Goal: Find specific page/section: Find specific page/section

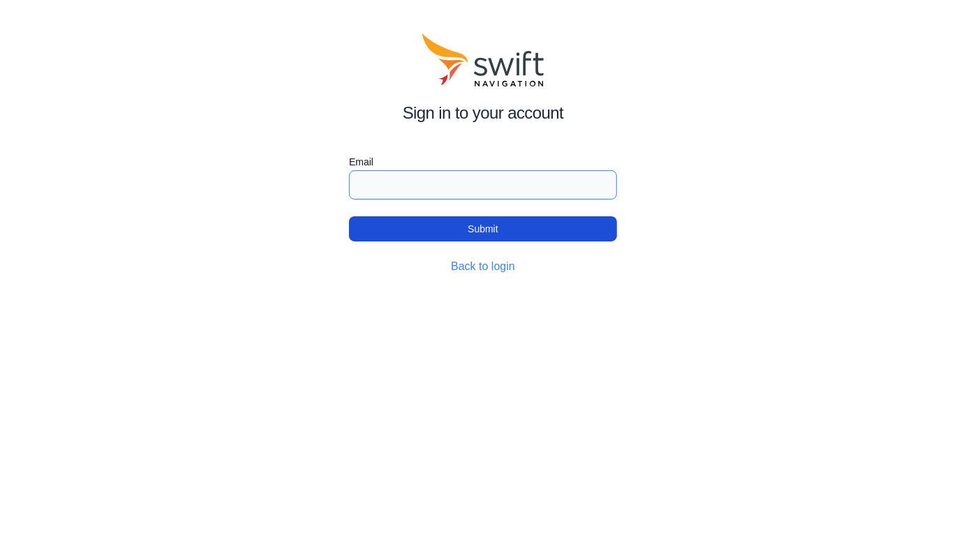
click at [467, 189] on input "Email" at bounding box center [483, 184] width 268 height 29
type input "[PERSON_NAME][EMAIL_ADDRESS][DOMAIN_NAME]"
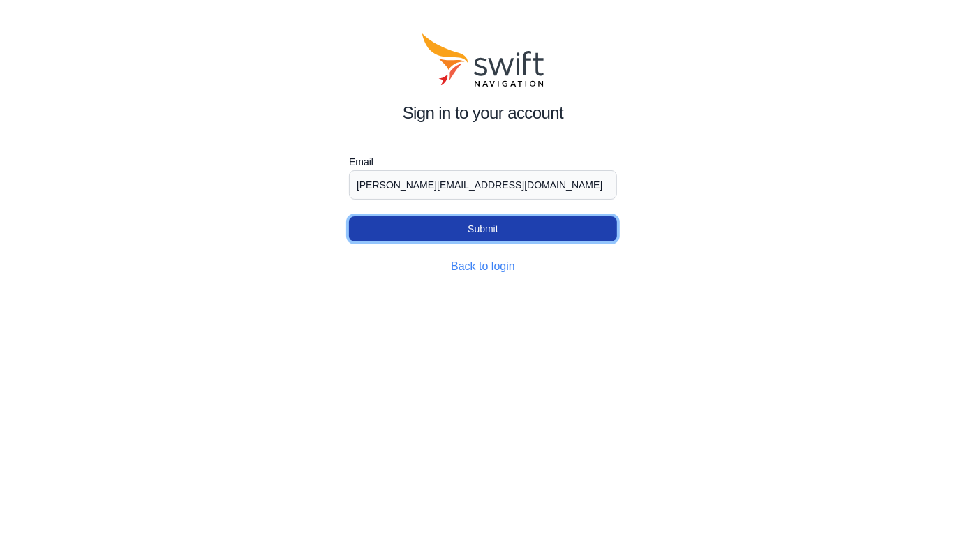
click at [498, 233] on button "Submit" at bounding box center [483, 228] width 268 height 25
click at [499, 223] on button "Submit" at bounding box center [483, 228] width 268 height 25
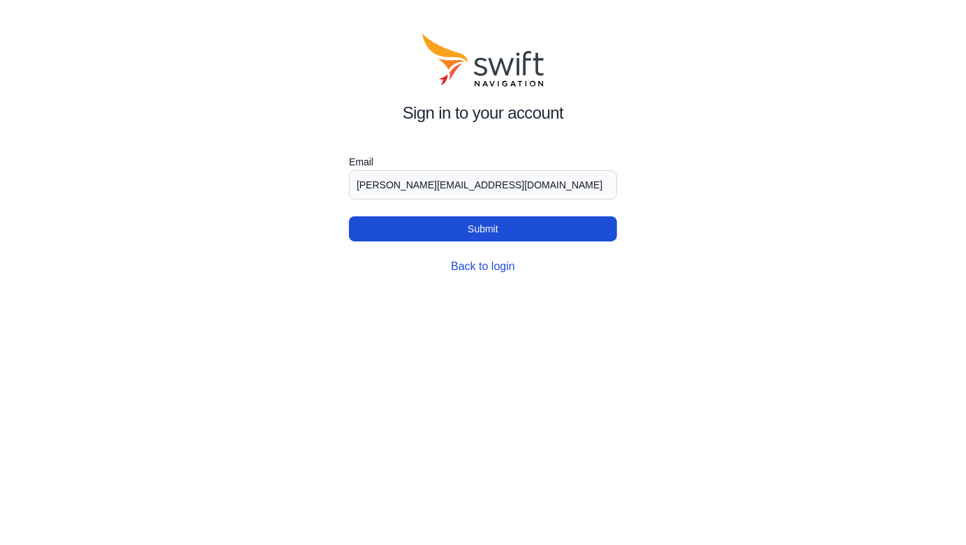
click at [492, 263] on link "Back to login" at bounding box center [483, 266] width 64 height 12
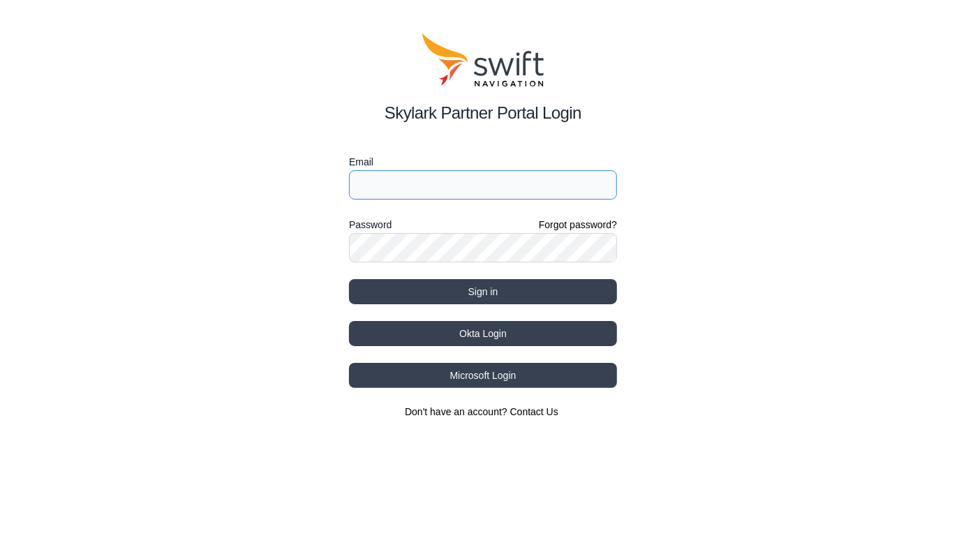
click at [444, 184] on input "Email" at bounding box center [483, 184] width 268 height 29
click at [446, 184] on input "Email" at bounding box center [483, 184] width 268 height 29
type input "chris.price@husqvarnagroup.com"
click at [723, 156] on div "Skylark Partner Portal Login Email chris.price@husqvarnagroup.com Password Forg…" at bounding box center [483, 226] width 966 height 452
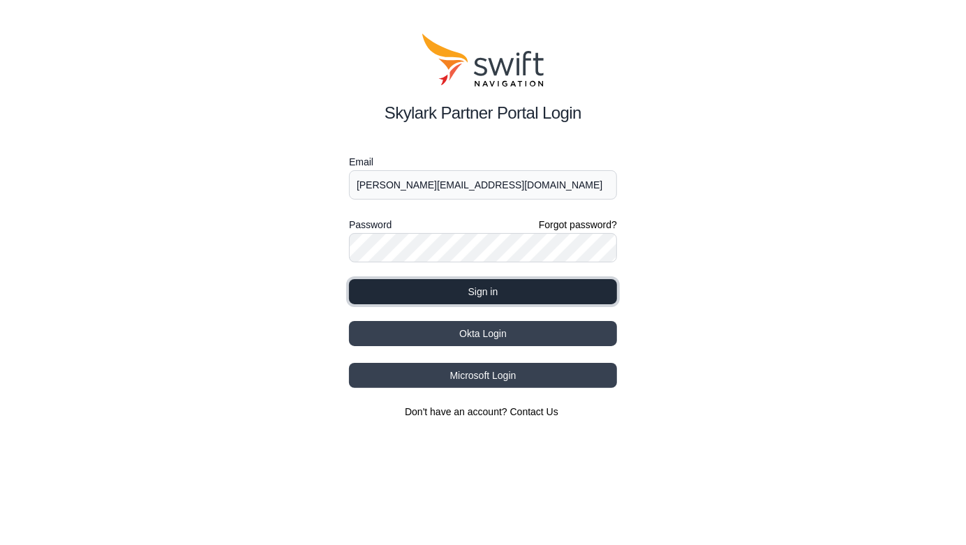
click at [553, 286] on button "Sign in" at bounding box center [483, 291] width 268 height 25
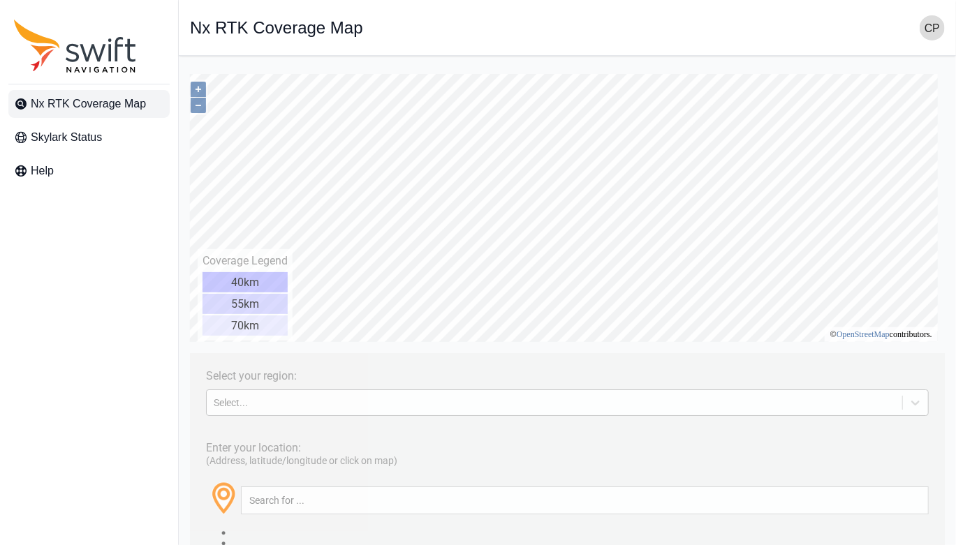
click at [362, 399] on div "Select..." at bounding box center [553, 402] width 681 height 11
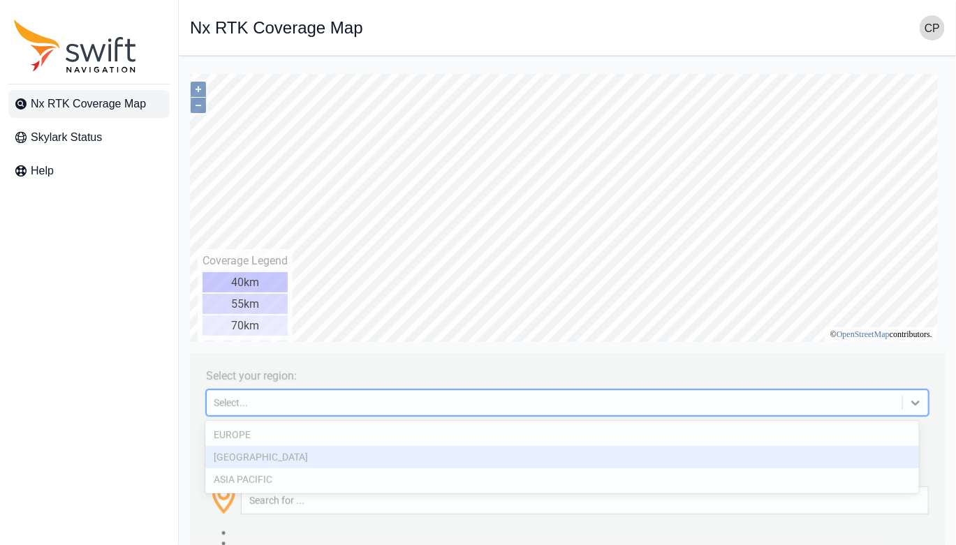
click at [333, 462] on div "NORTH AMERICA" at bounding box center [562, 456] width 714 height 22
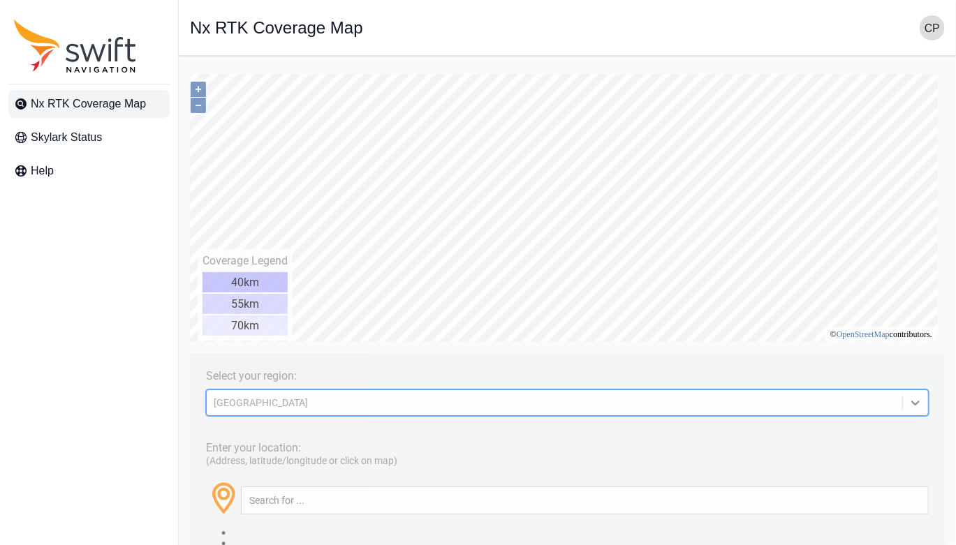
scroll to position [70, 0]
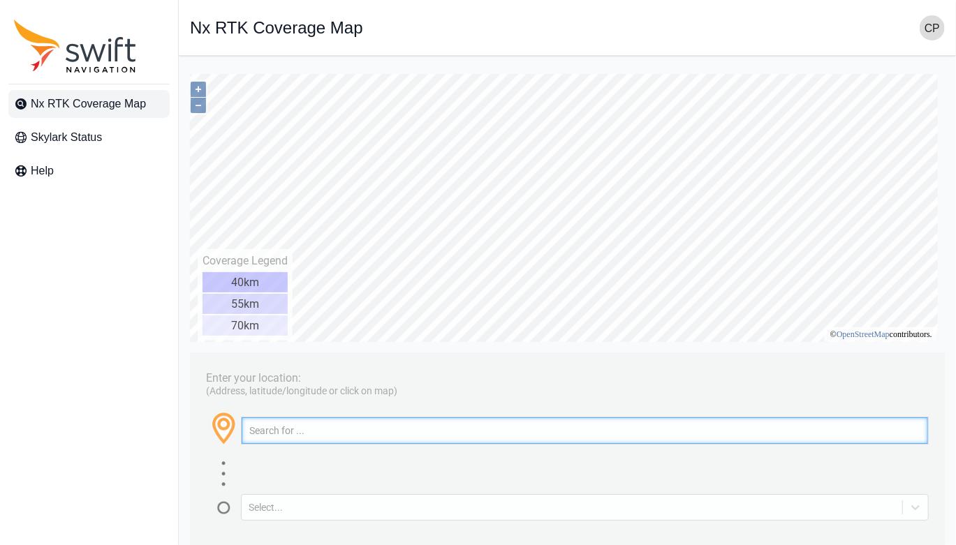
click at [363, 424] on input "text" at bounding box center [584, 430] width 686 height 27
drag, startPoint x: 374, startPoint y: 430, endPoint x: 235, endPoint y: 432, distance: 139.7
click at [235, 432] on div "2501 Innsbrook Rd" at bounding box center [566, 435] width 723 height 49
paste input "147 Lang Hill Rd, Palmyra, ME 04965"
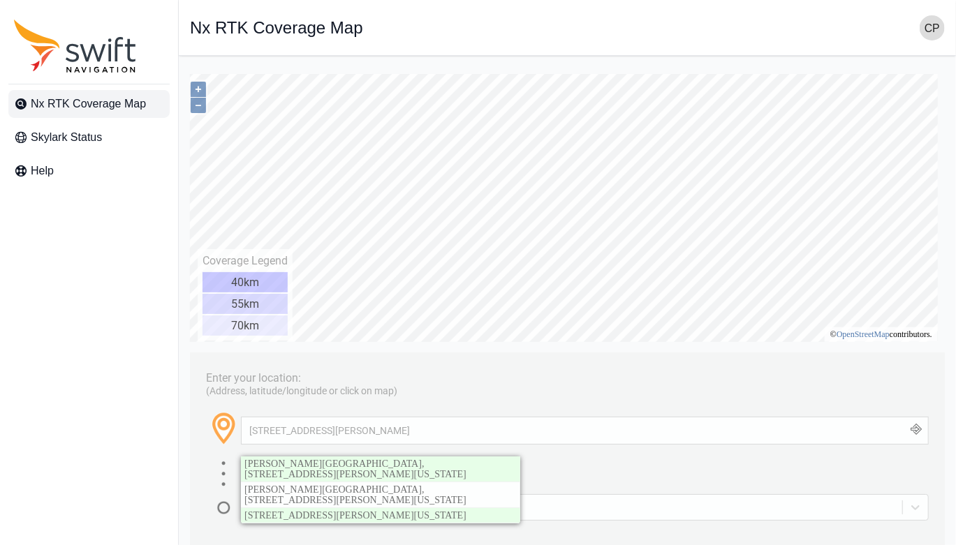
click at [459, 463] on span "Fogg Brook Resort Golf Course, 147, Lang Hill Road, Marsh Corner, Palmyra, Some…" at bounding box center [355, 468] width 222 height 21
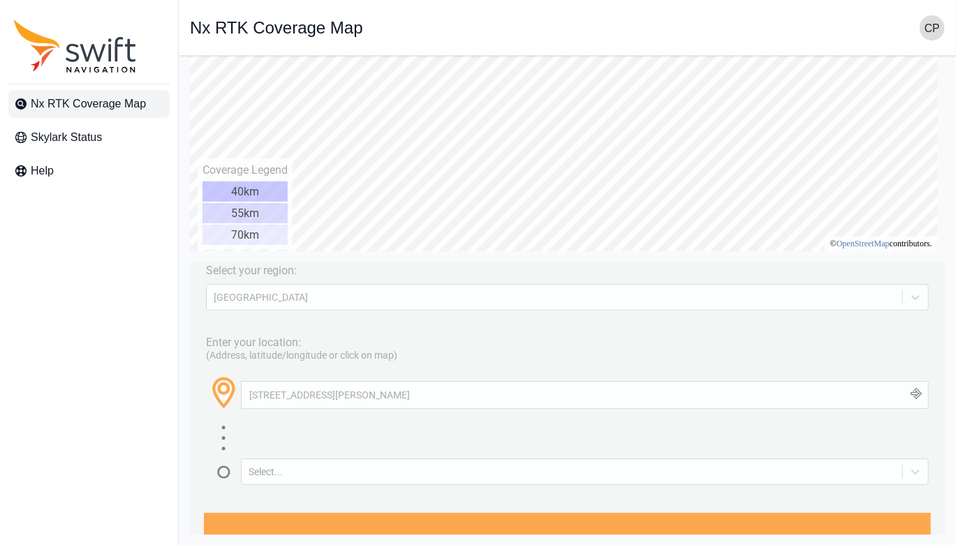
scroll to position [0, 0]
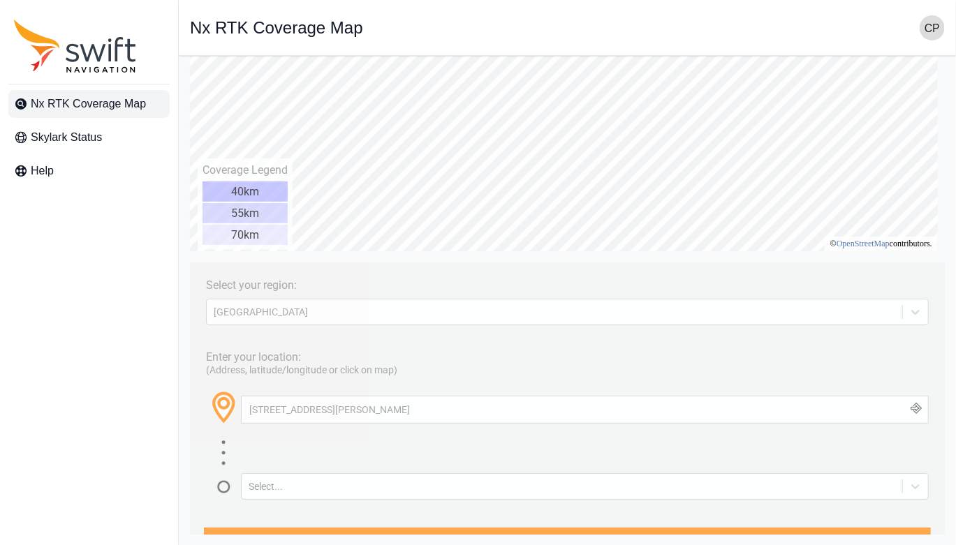
click at [12, 299] on div "Nx RTK Coverage Map Skylark Status Help" at bounding box center [89, 272] width 178 height 545
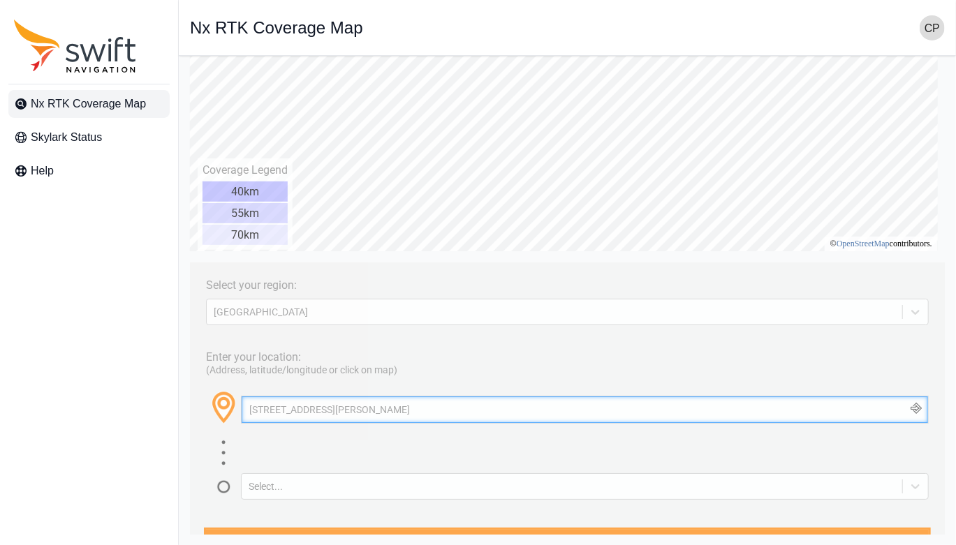
click at [358, 408] on input "147 Lang Hill Rd, Palmyra, ME 04965" at bounding box center [584, 410] width 686 height 27
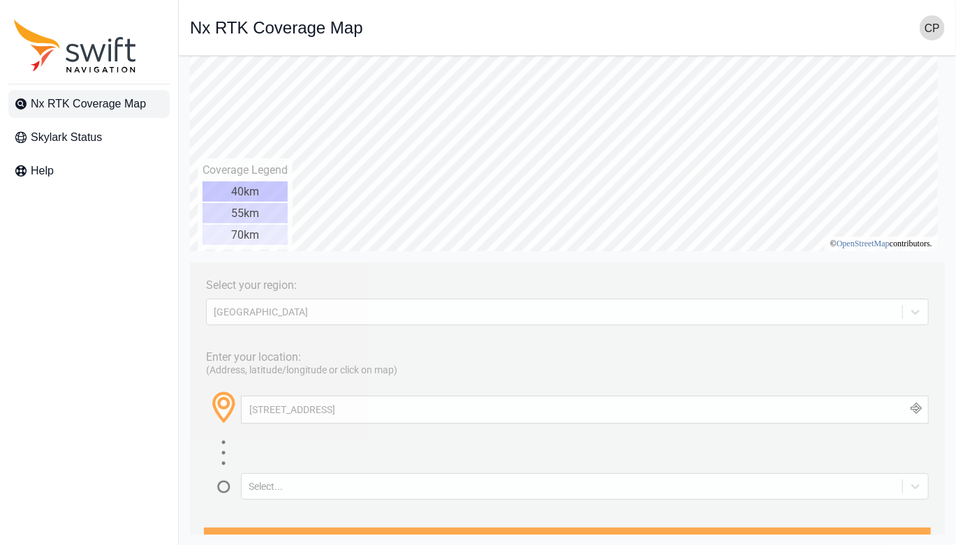
click at [10, 253] on div "Nx RTK Coverage Map Skylark Status Help" at bounding box center [89, 272] width 178 height 545
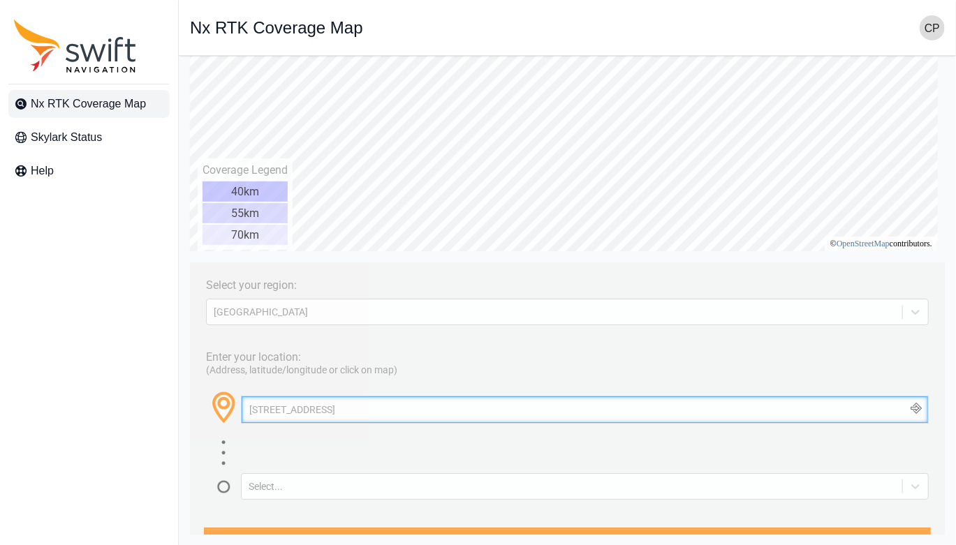
drag, startPoint x: 468, startPoint y: 406, endPoint x: 189, endPoint y: 391, distance: 279.0
click at [189, 391] on div "Select your region: NORTH AMERICA Enter your location: (Address, latitude/longi…" at bounding box center [566, 402] width 755 height 279
paste input "[STREET_ADDRESS][PERSON_NAME]"
type input "[STREET_ADDRESS][PERSON_NAME]"
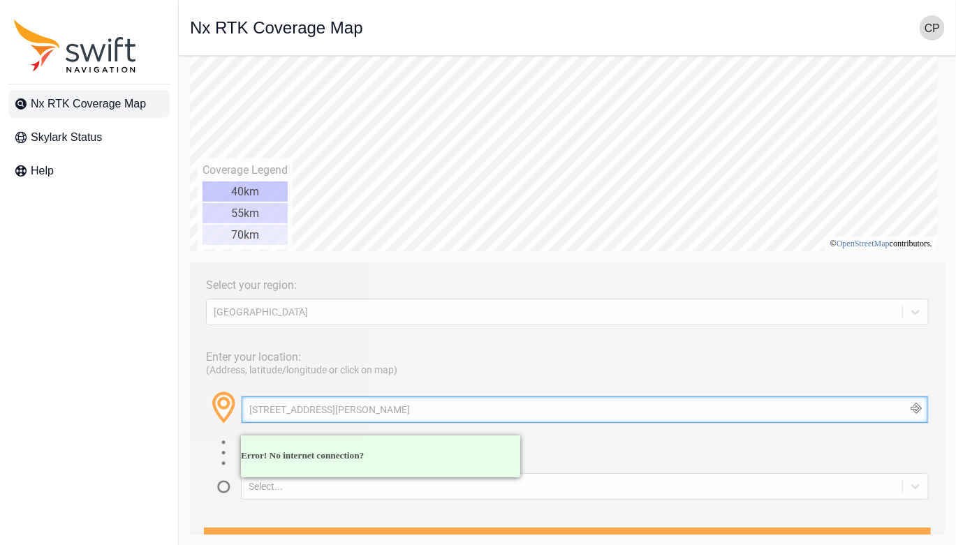
click at [431, 409] on input "[STREET_ADDRESS][PERSON_NAME]" at bounding box center [584, 410] width 686 height 27
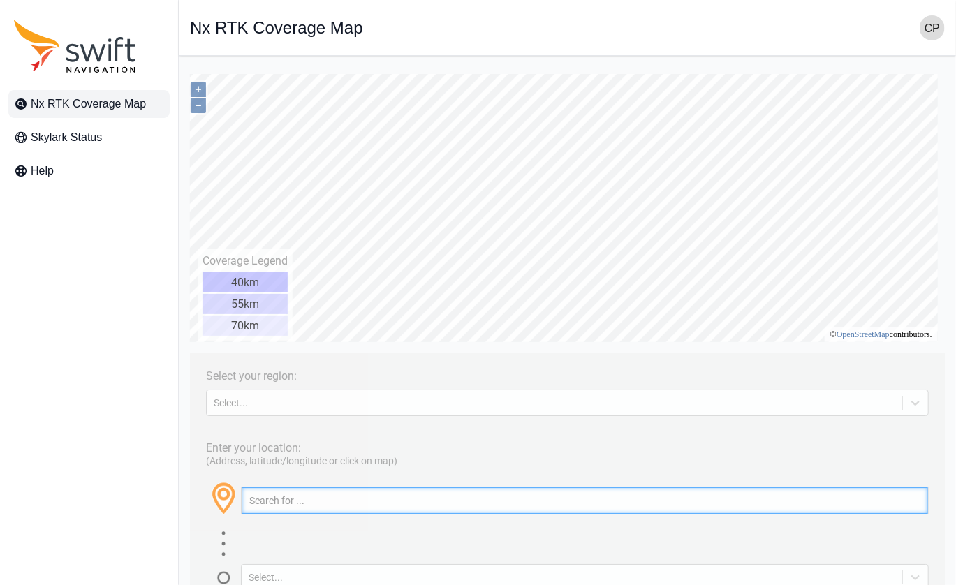
click at [320, 509] on input "text" at bounding box center [584, 500] width 686 height 27
paste input "[STREET_ADDRESS][PERSON_NAME]"
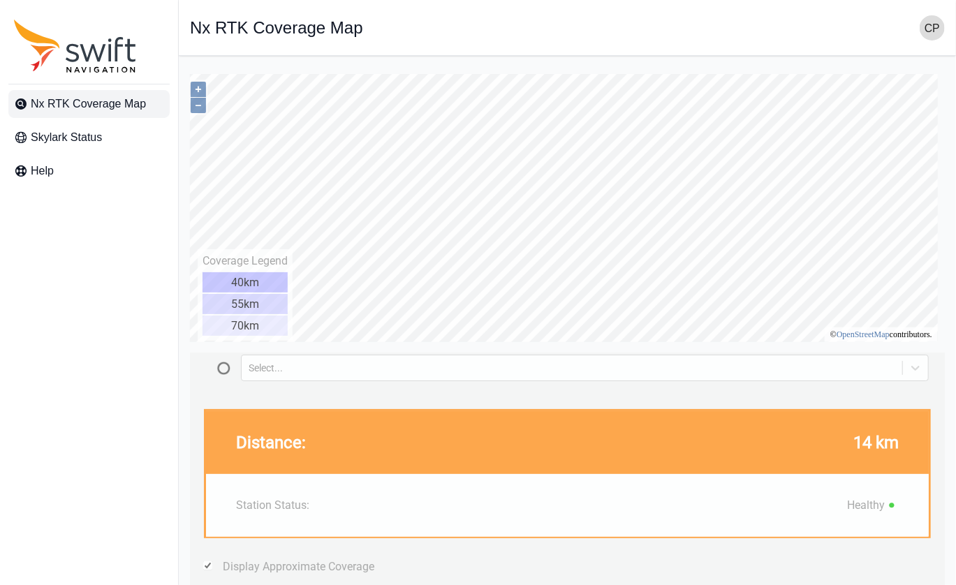
type input "[STREET_ADDRESS][PERSON_NAME] [GEOGRAPHIC_DATA], [GEOGRAPHIC_DATA]"
